Goal: Navigation & Orientation: Find specific page/section

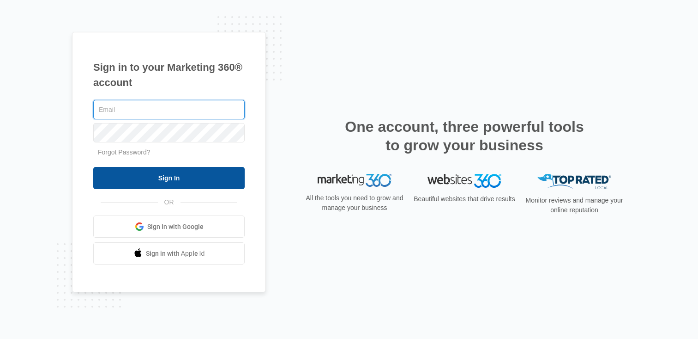
type input "hollie.giddens@madwire.com"
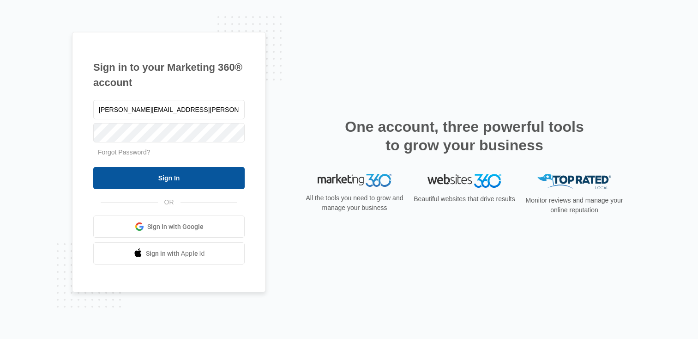
click at [127, 173] on input "Sign In" at bounding box center [168, 178] width 151 height 22
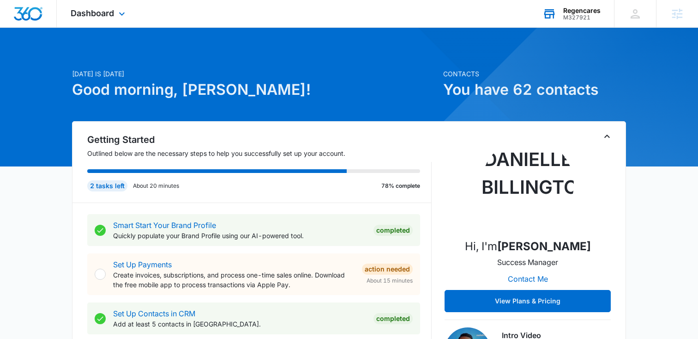
click at [576, 14] on div "M327921" at bounding box center [581, 17] width 37 height 6
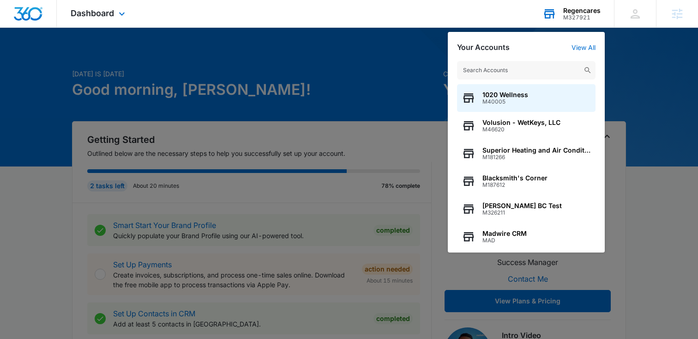
click at [482, 67] on input "text" at bounding box center [526, 70] width 139 height 18
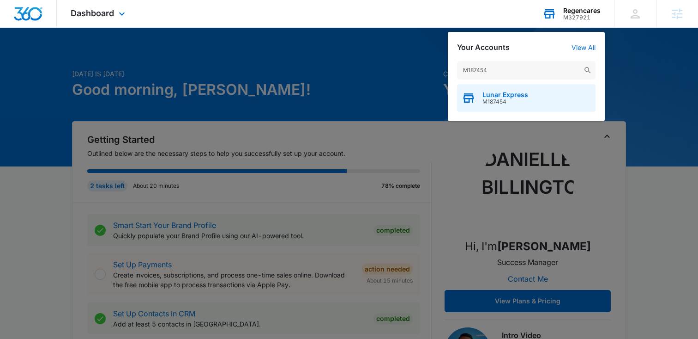
type input "M187454"
click at [487, 99] on span "M187454" at bounding box center [506, 101] width 46 height 6
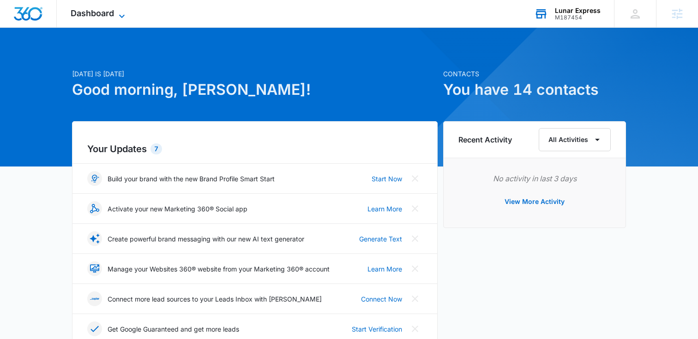
click at [83, 8] on span "Dashboard" at bounding box center [92, 13] width 43 height 10
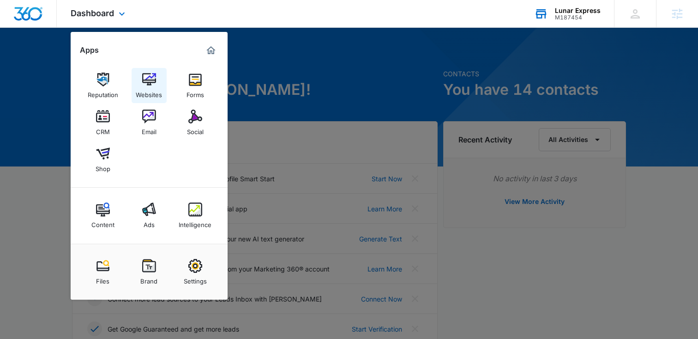
click at [145, 74] on img at bounding box center [149, 80] width 14 height 14
